Goal: Find specific page/section: Find specific page/section

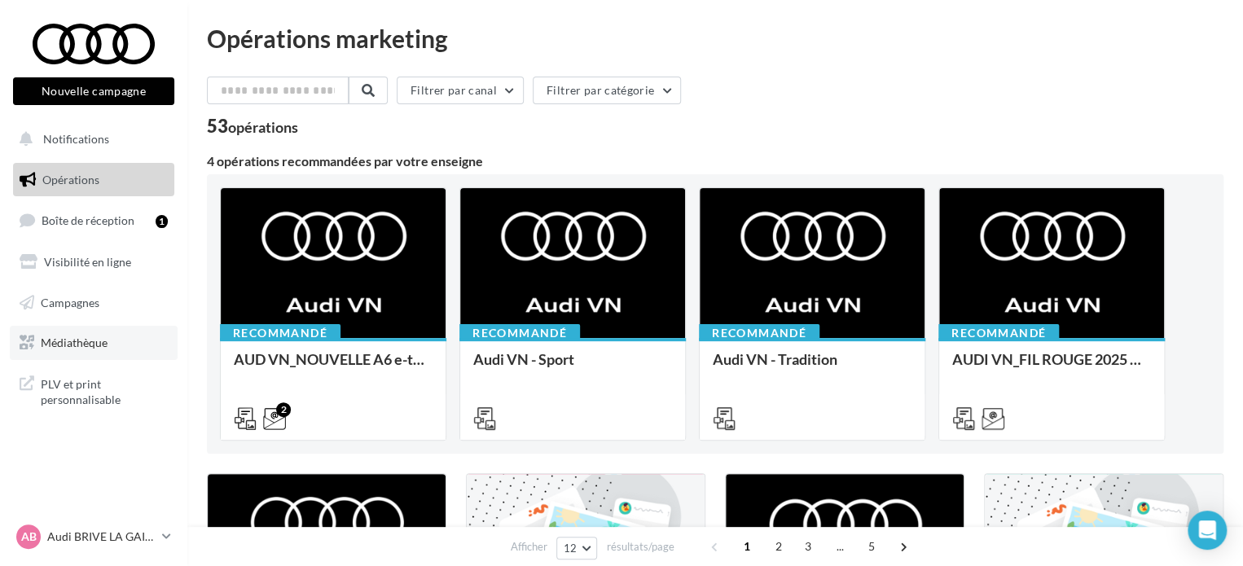
click at [100, 340] on span "Médiathèque" at bounding box center [74, 343] width 67 height 14
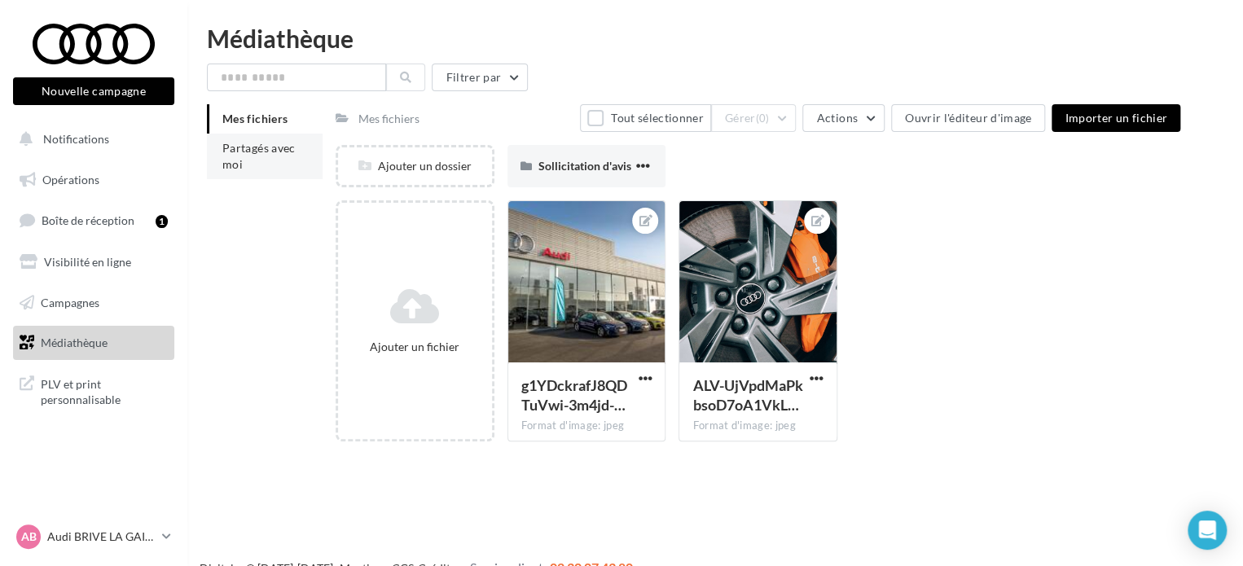
click at [280, 159] on li "Partagés avec moi" at bounding box center [265, 157] width 116 height 46
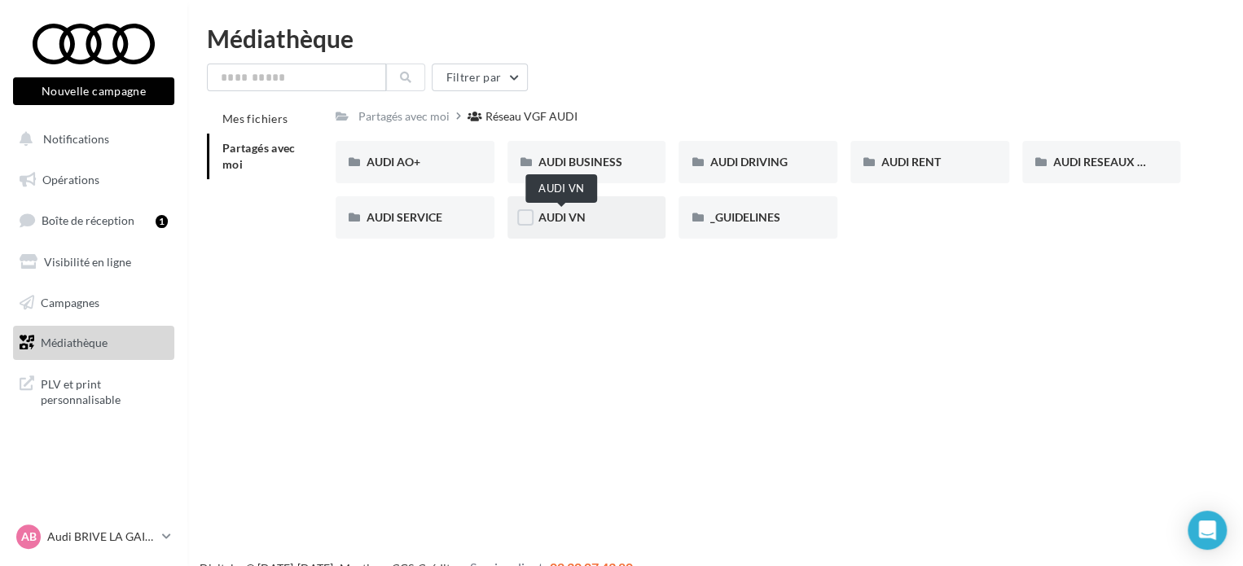
click at [561, 224] on span "AUDI VN" at bounding box center [561, 217] width 47 height 14
